Goal: Task Accomplishment & Management: Use online tool/utility

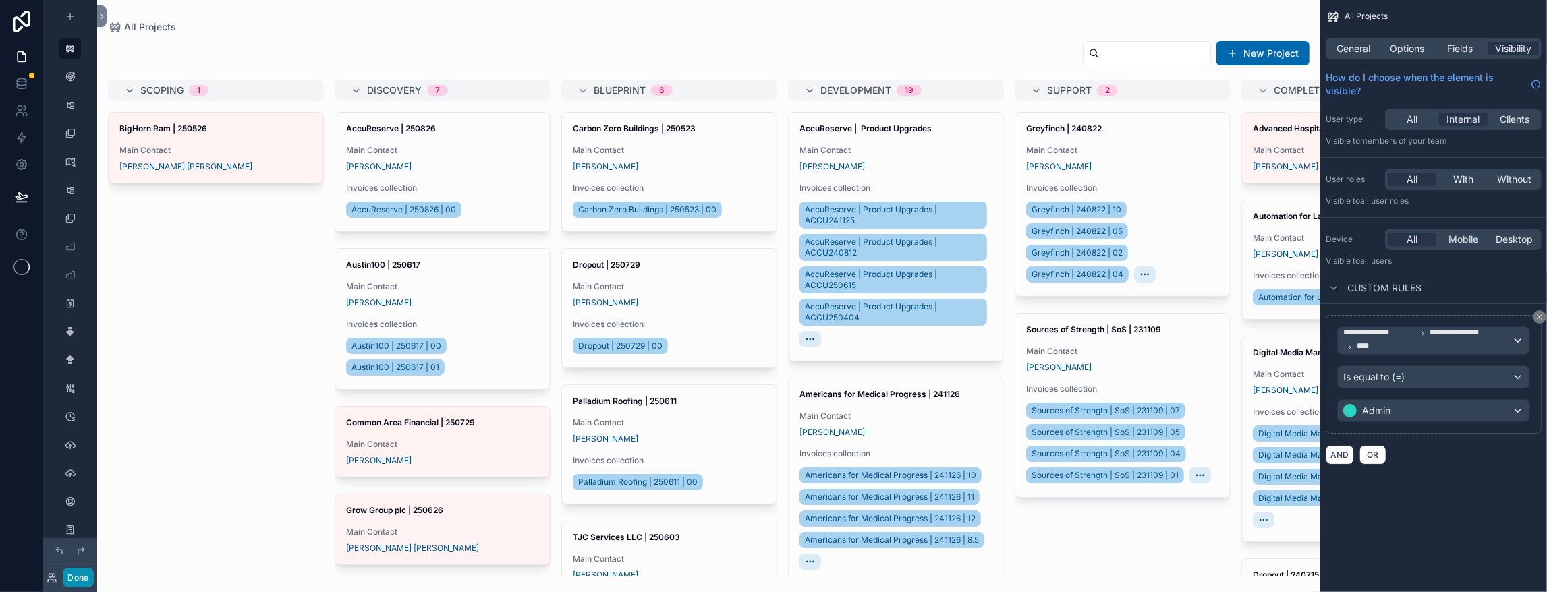
click at [92, 570] on button "Done" at bounding box center [78, 578] width 30 height 20
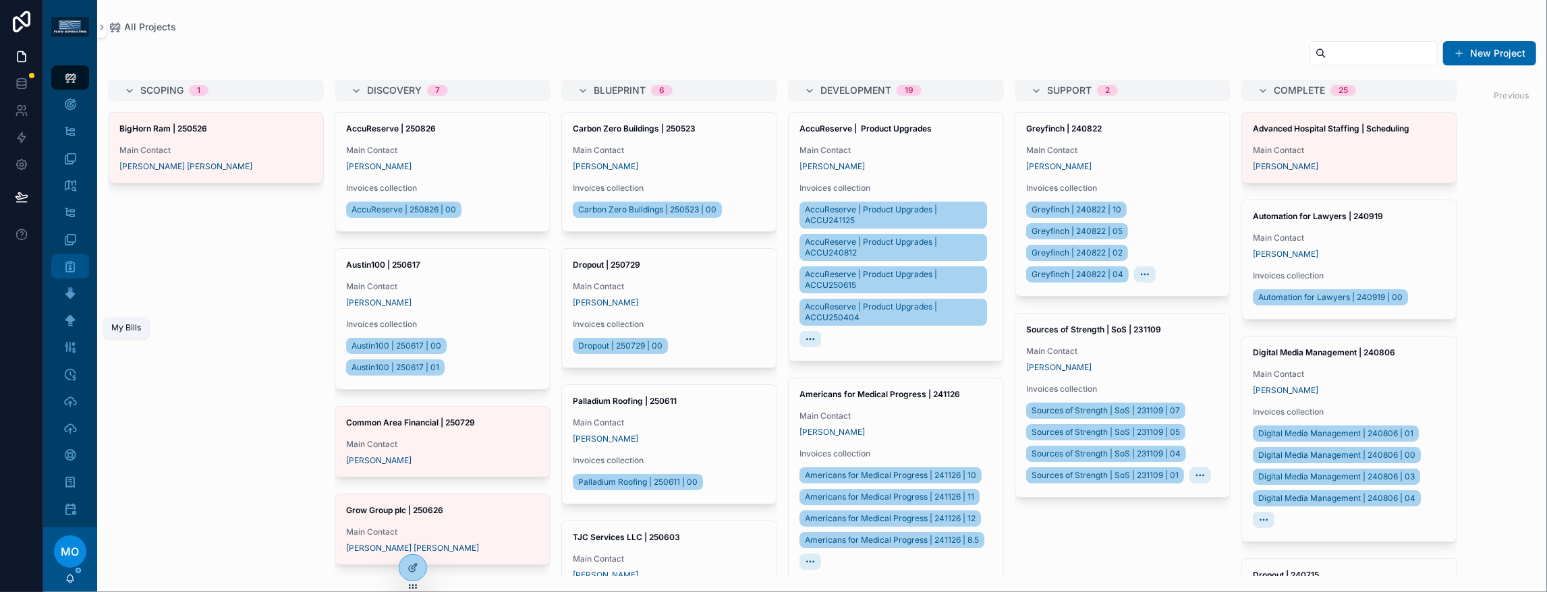
click at [77, 273] on icon "scrollable content" at bounding box center [69, 266] width 13 height 13
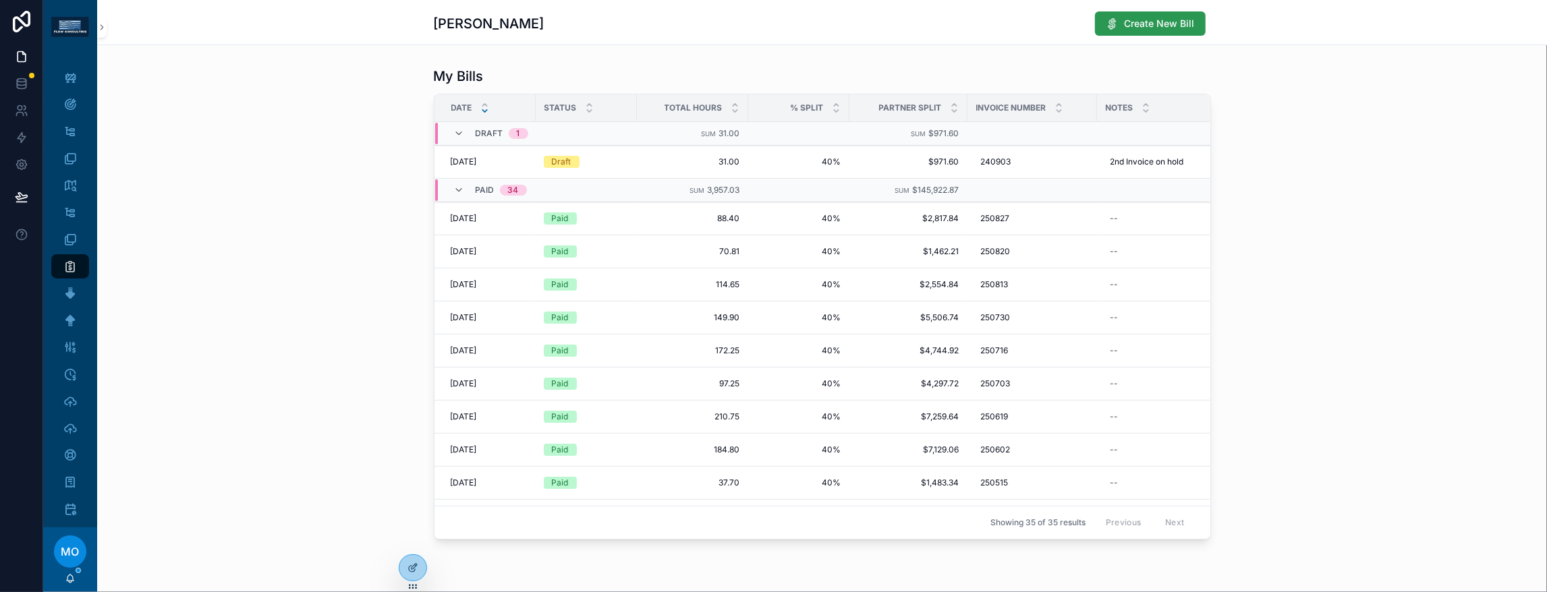
click at [1195, 30] on span "Create New Bill" at bounding box center [1160, 23] width 70 height 13
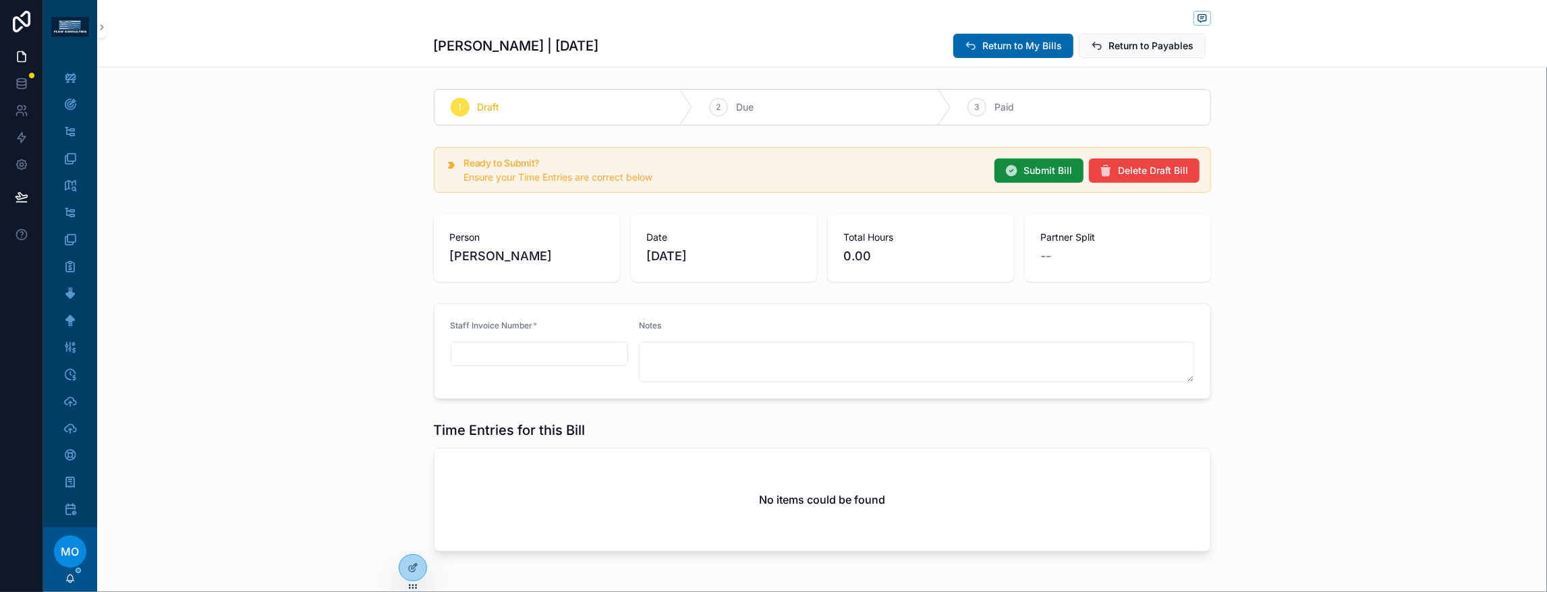
click at [486, 364] on input "scrollable content" at bounding box center [539, 354] width 177 height 19
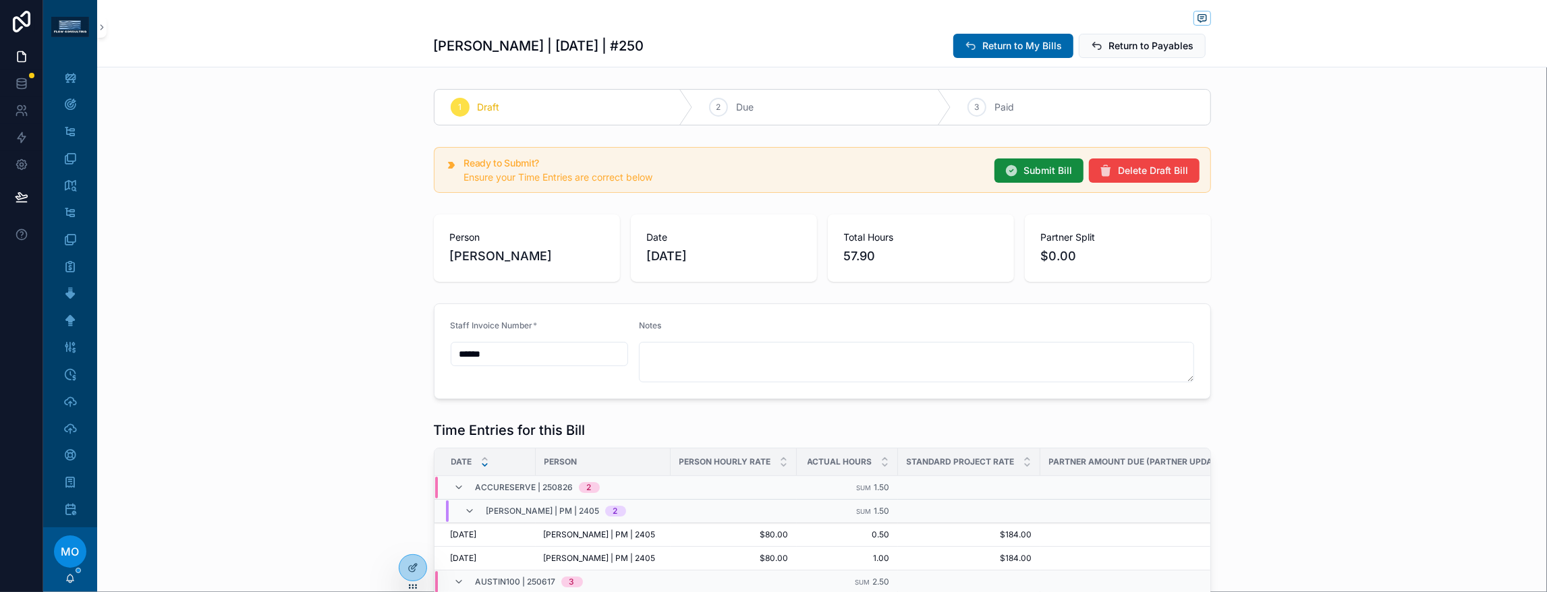
type input "******"
click at [1431, 287] on div "Person [PERSON_NAME] Date [DATE] Total Hours 57.90 Partner Split $0.00" at bounding box center [822, 248] width 1450 height 78
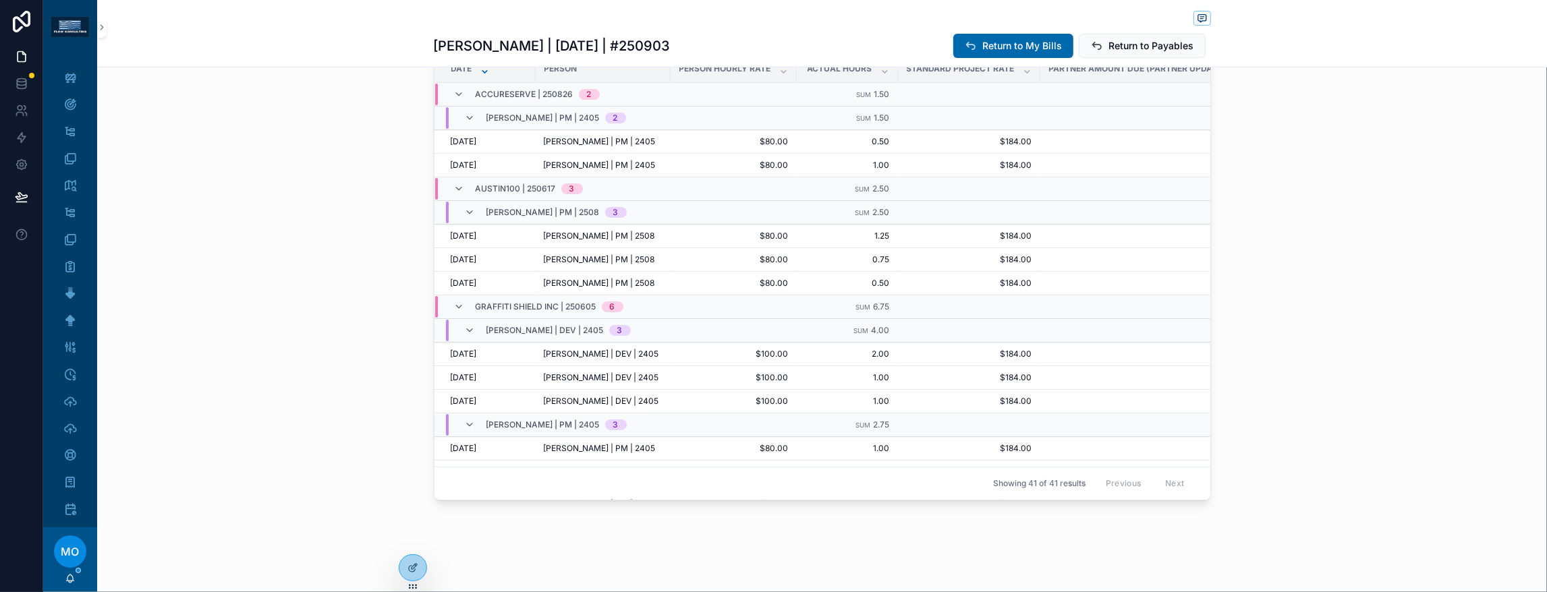
scroll to position [495, 0]
drag, startPoint x: 97, startPoint y: 97, endPoint x: 138, endPoint y: 93, distance: 40.7
click at [81, 88] on div "All Projects" at bounding box center [70, 78] width 22 height 22
